Goal: Task Accomplishment & Management: Complete application form

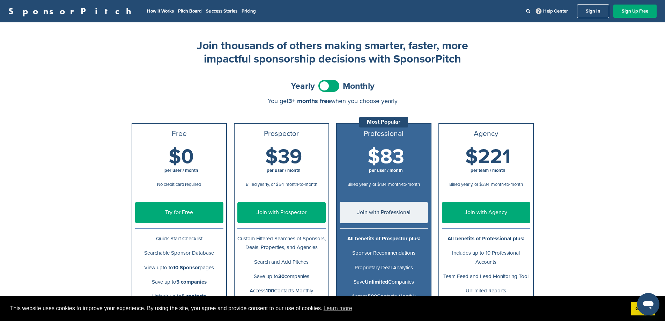
click at [46, 3] on div "SponsorPitch How It Works Pitch Board Success Stories Pricing Help Center Sign …" at bounding box center [332, 11] width 665 height 22
click at [49, 7] on link "SponsorPitch" at bounding box center [71, 11] width 127 height 9
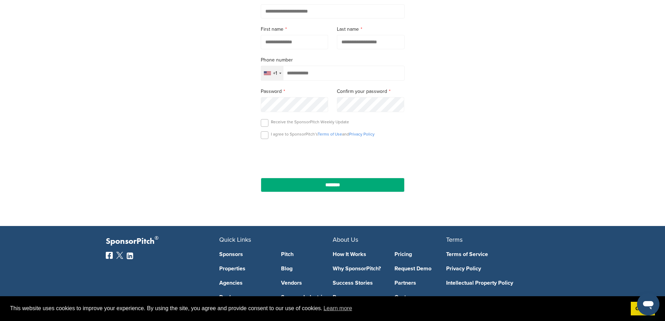
scroll to position [35, 0]
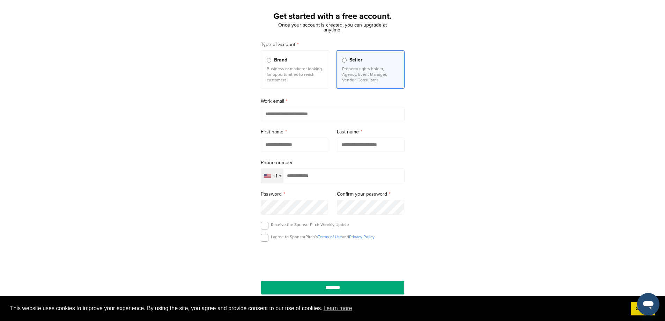
click at [280, 177] on div "Selected country" at bounding box center [280, 175] width 2 height 1
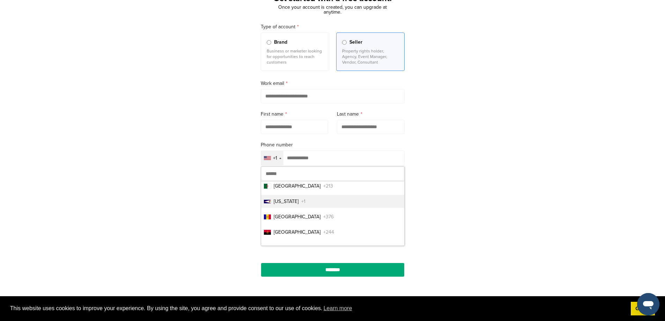
scroll to position [70, 0]
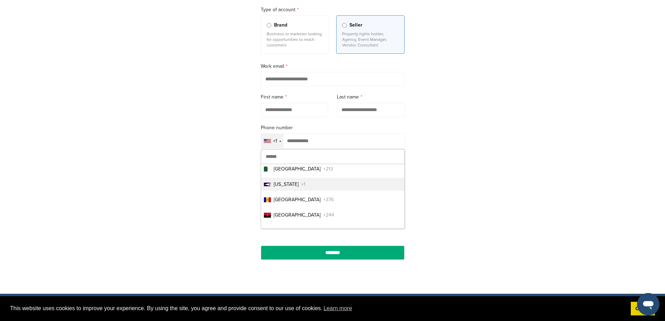
click at [488, 192] on div "Get started with a free account. Once your account is created, you can upgrade …" at bounding box center [332, 123] width 665 height 324
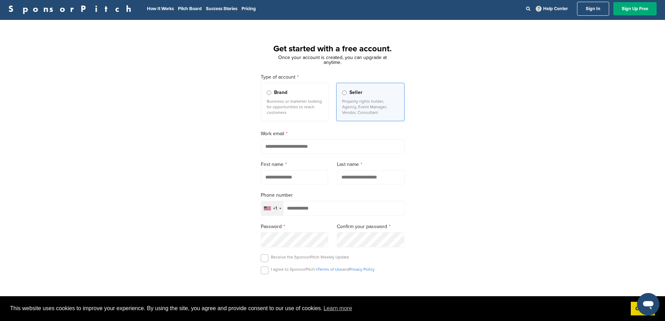
scroll to position [0, 0]
